Goal: Information Seeking & Learning: Learn about a topic

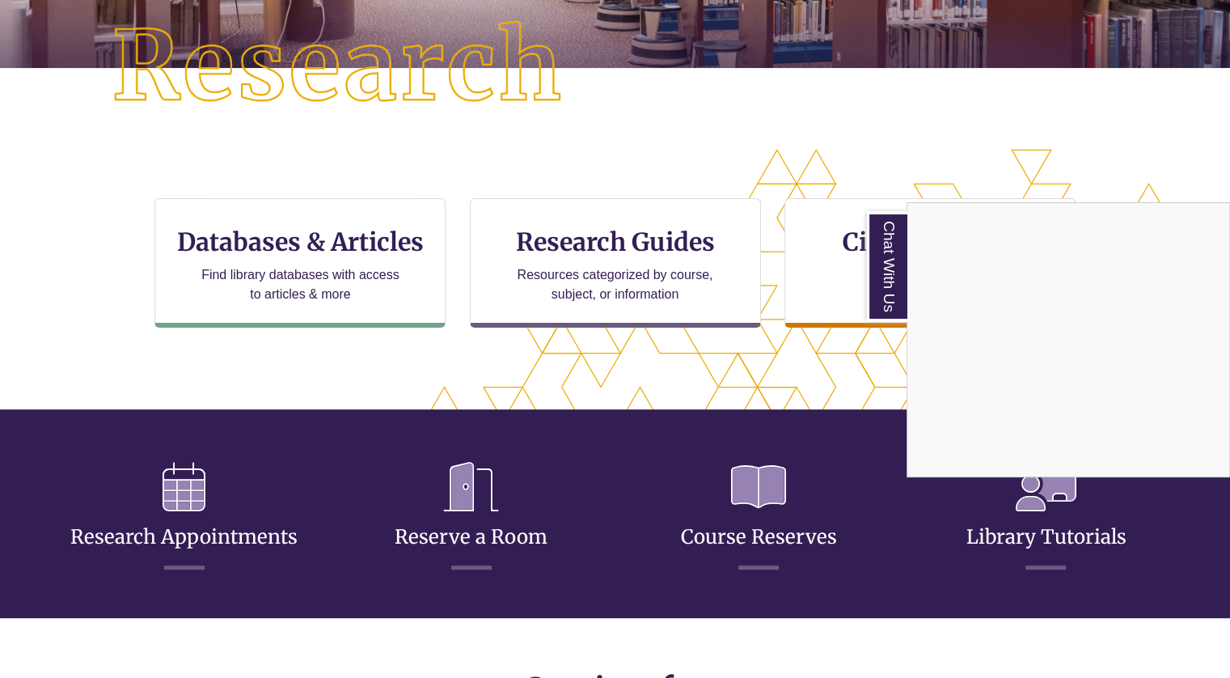
scroll to position [398, 0]
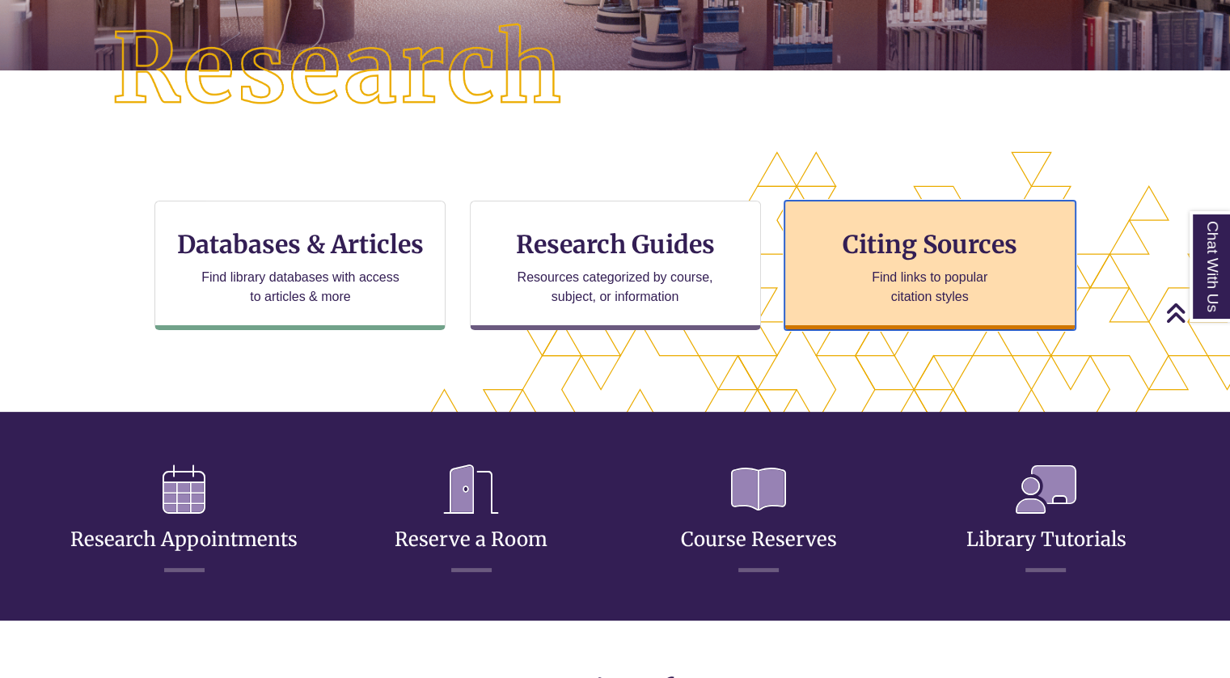
click at [923, 258] on h3 "Citing Sources" at bounding box center [929, 244] width 197 height 31
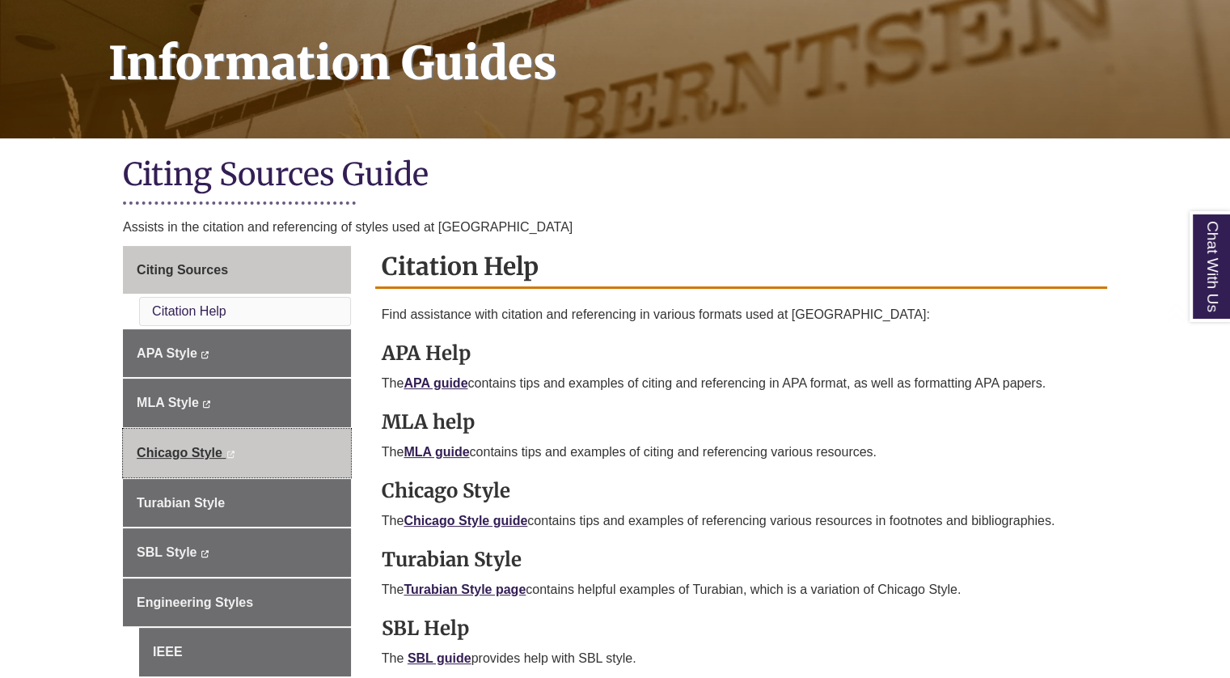
scroll to position [232, 0]
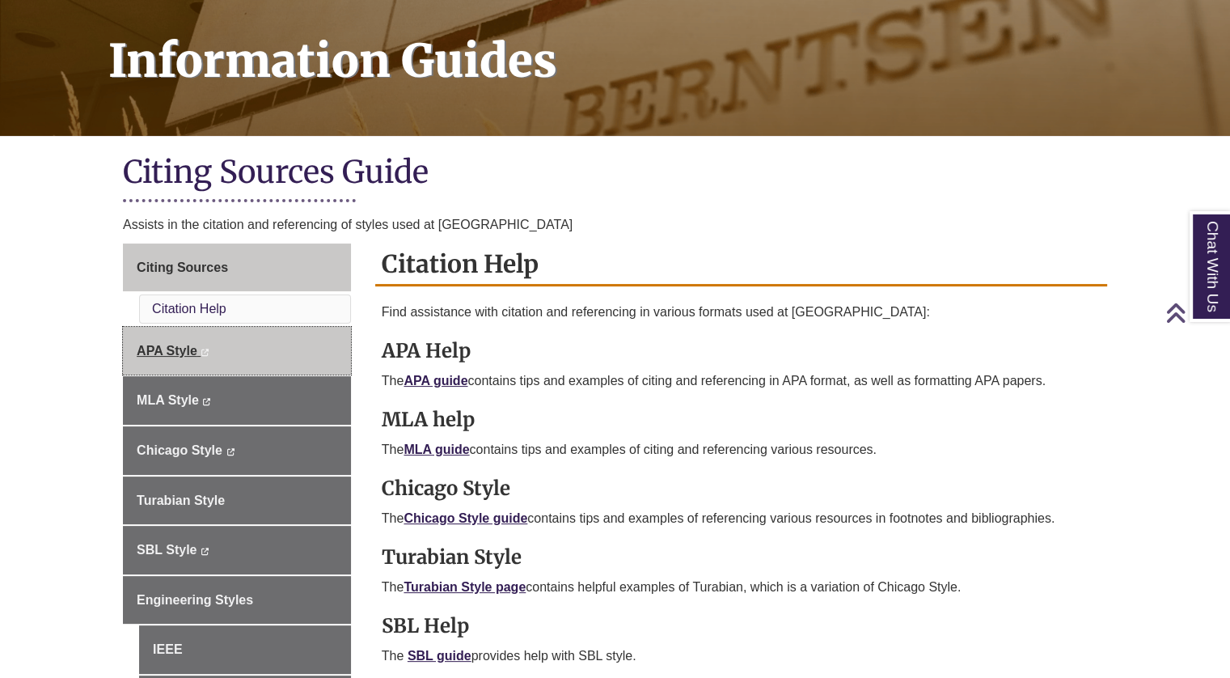
click at [171, 340] on link "APA Style This link opens in a new window This link opens in a new window" at bounding box center [237, 351] width 228 height 49
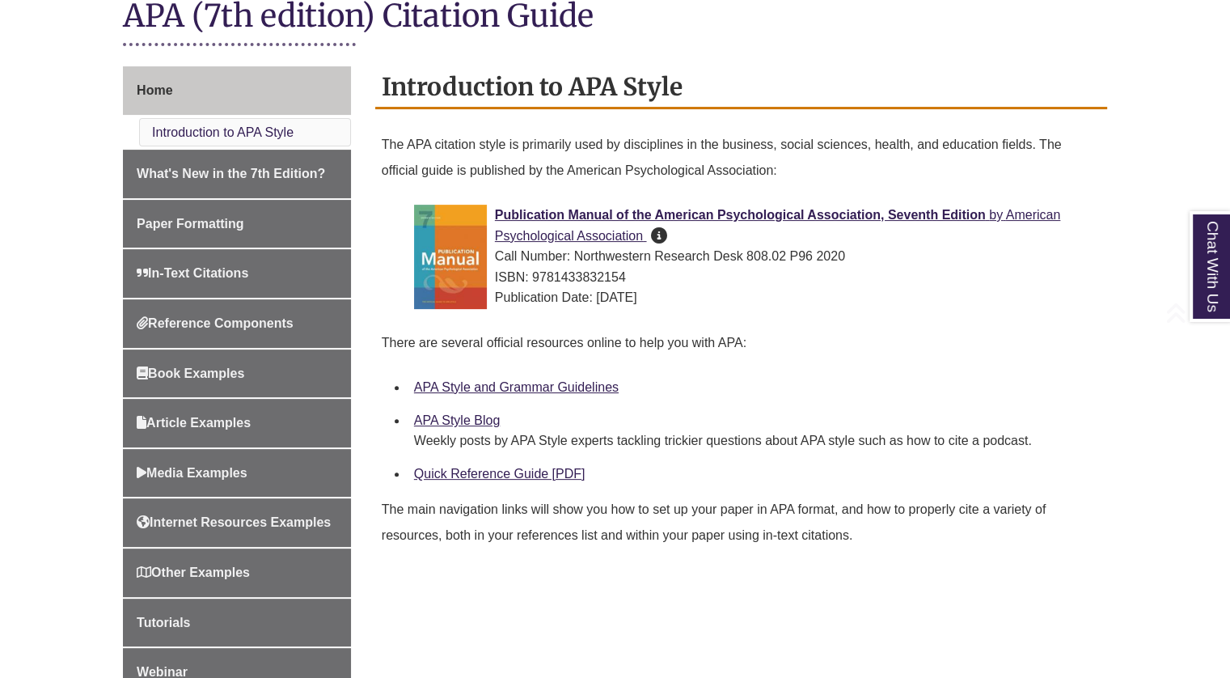
scroll to position [432, 0]
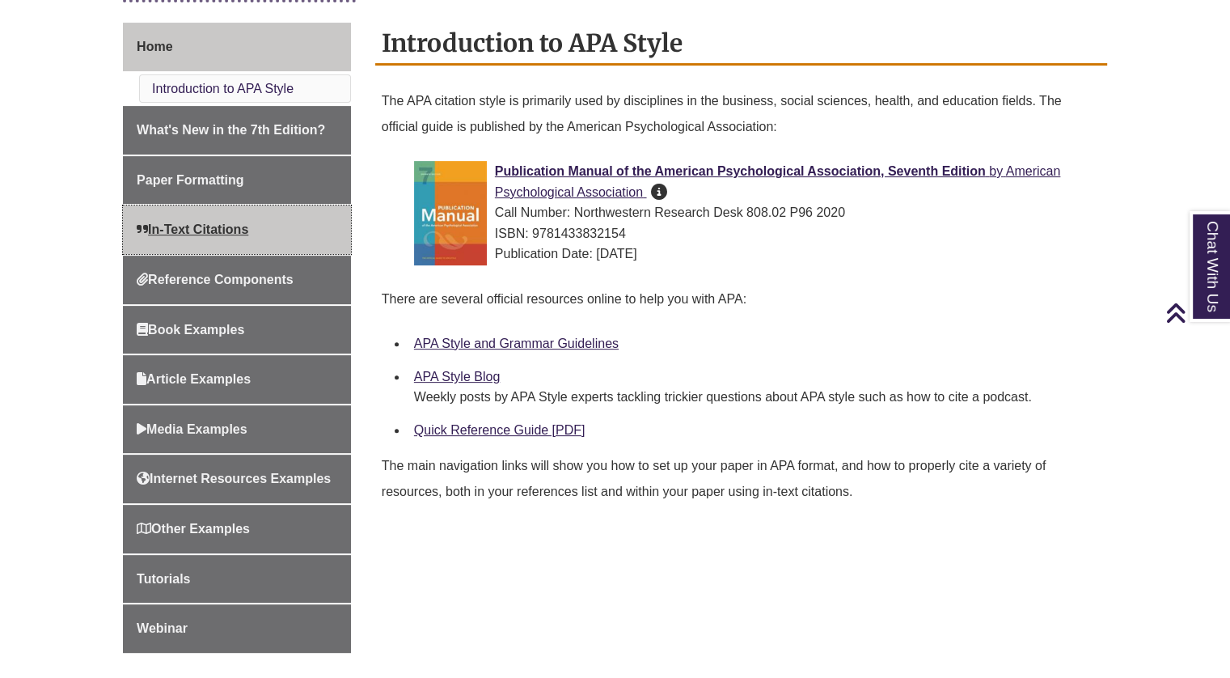
click at [221, 226] on span "In-Text Citations" at bounding box center [193, 229] width 112 height 14
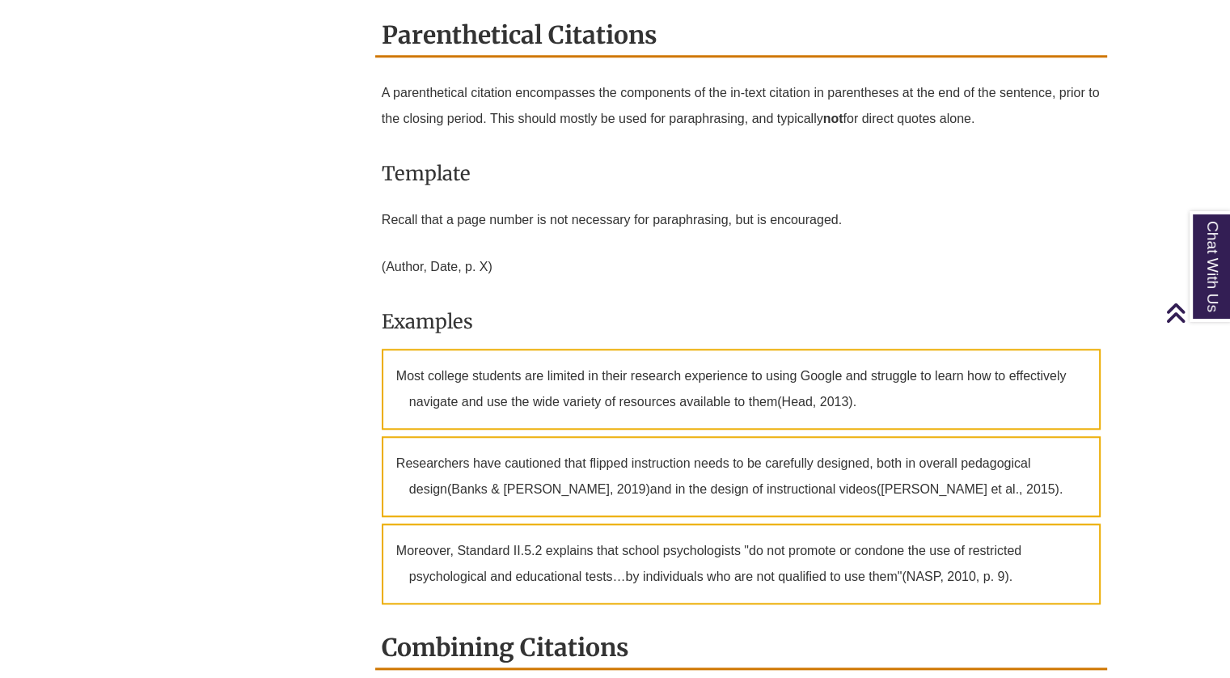
scroll to position [1635, 0]
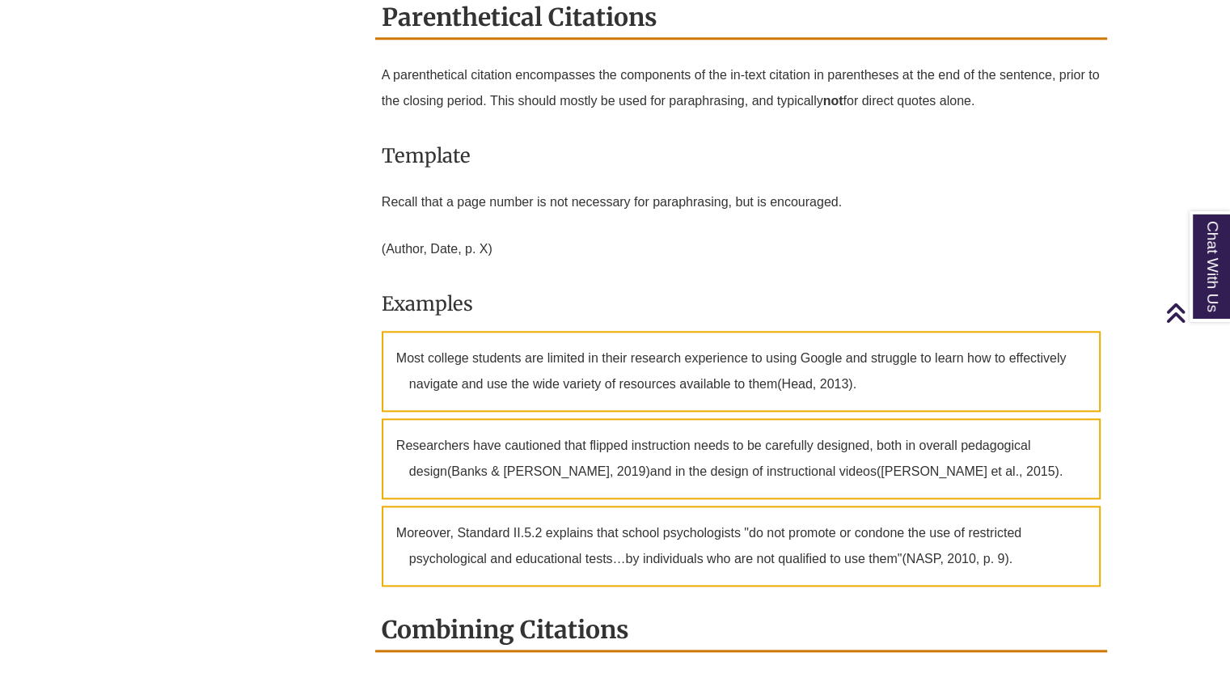
click at [621, 206] on p "Recall that a page number is not necessary for paraphrasing, but is encouraged." at bounding box center [741, 202] width 719 height 39
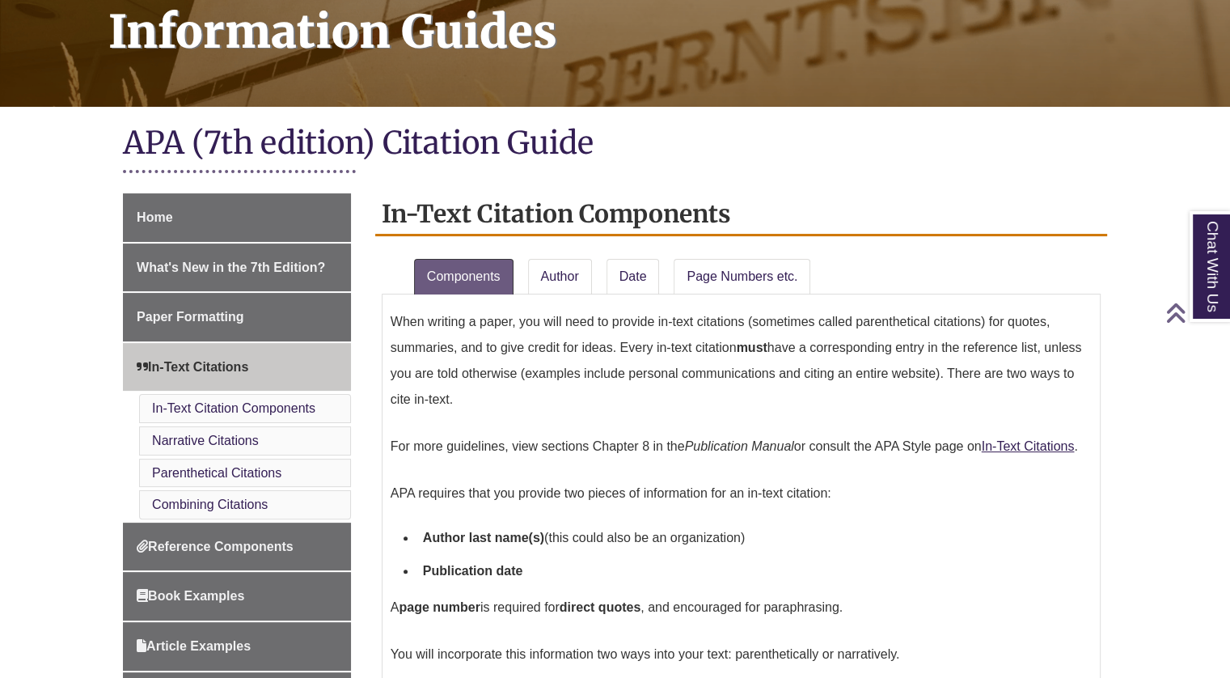
scroll to position [446, 0]
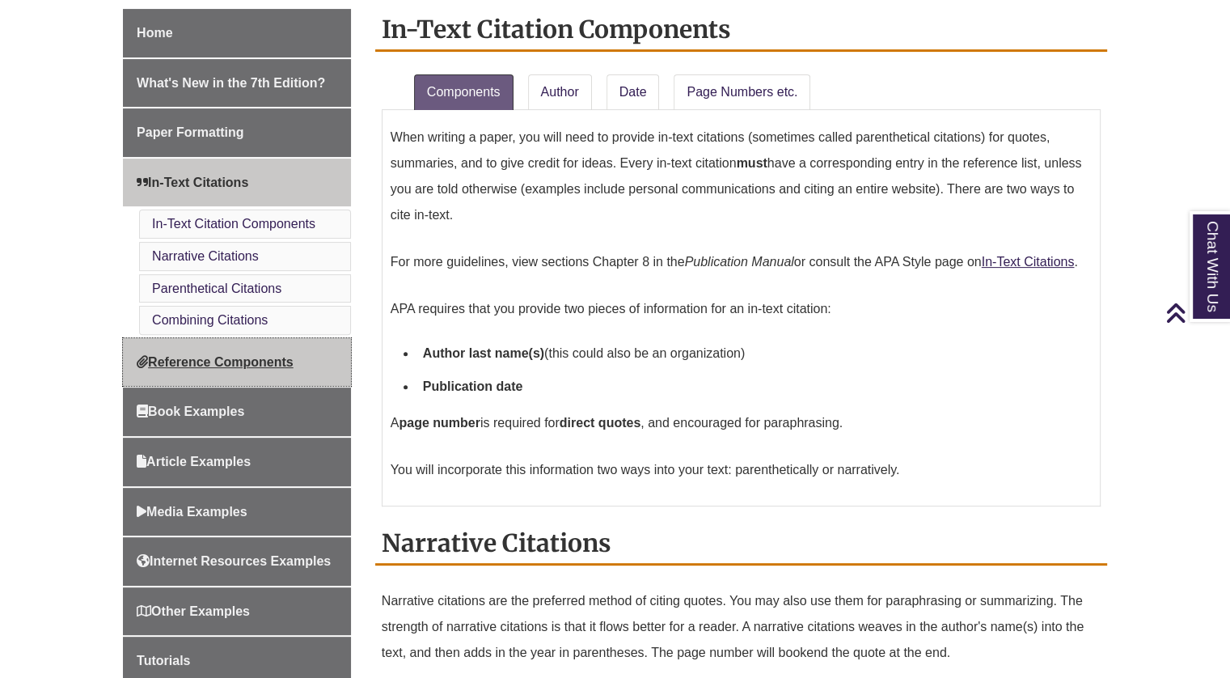
click at [243, 357] on span "Reference Components" at bounding box center [215, 362] width 157 height 14
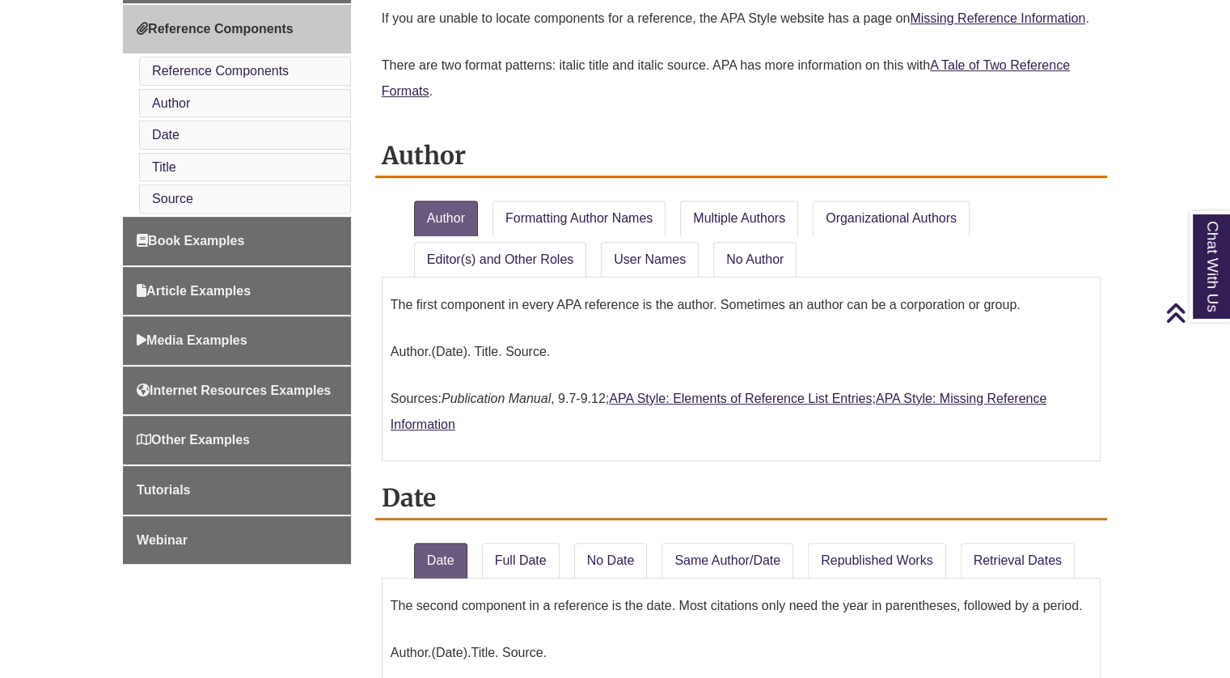
scroll to position [675, 0]
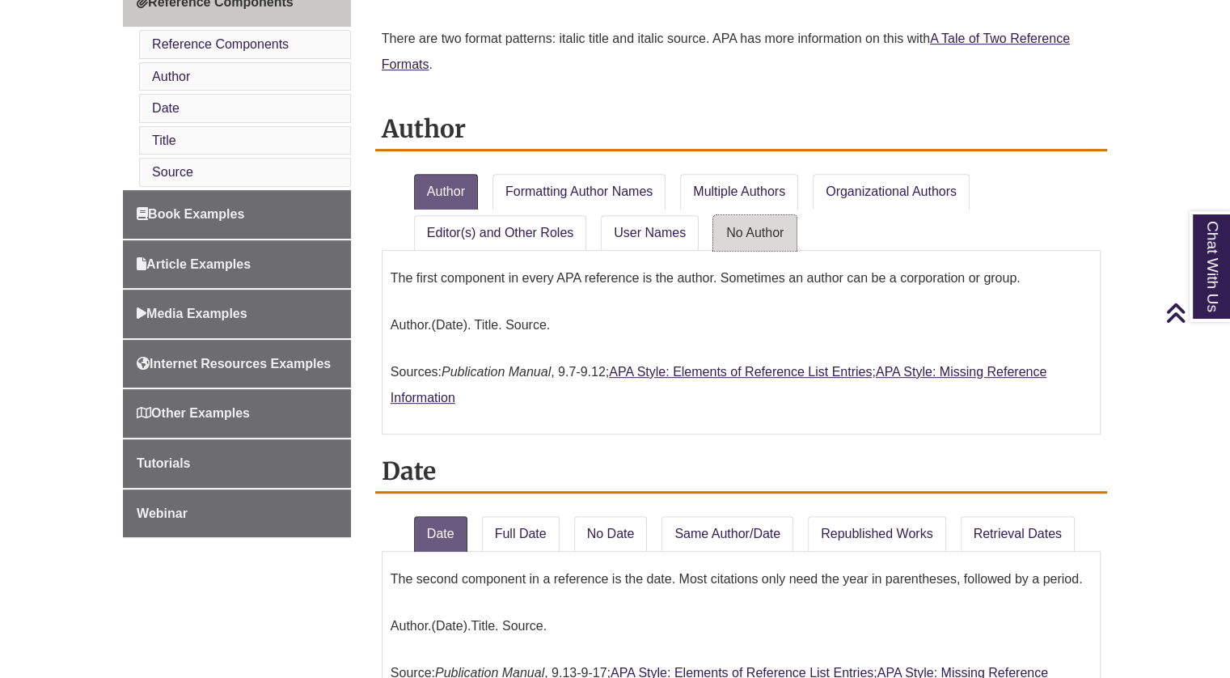
click at [721, 224] on link "No Author" at bounding box center [754, 233] width 83 height 36
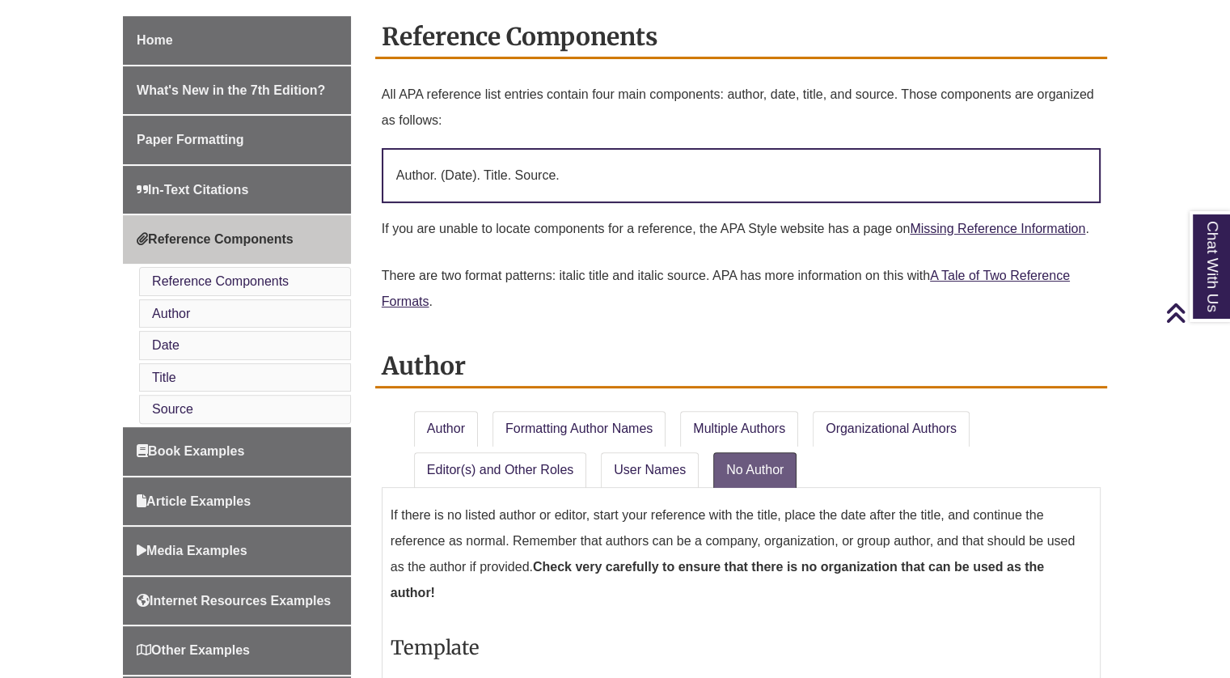
scroll to position [344, 0]
